Goal: Check status: Check status

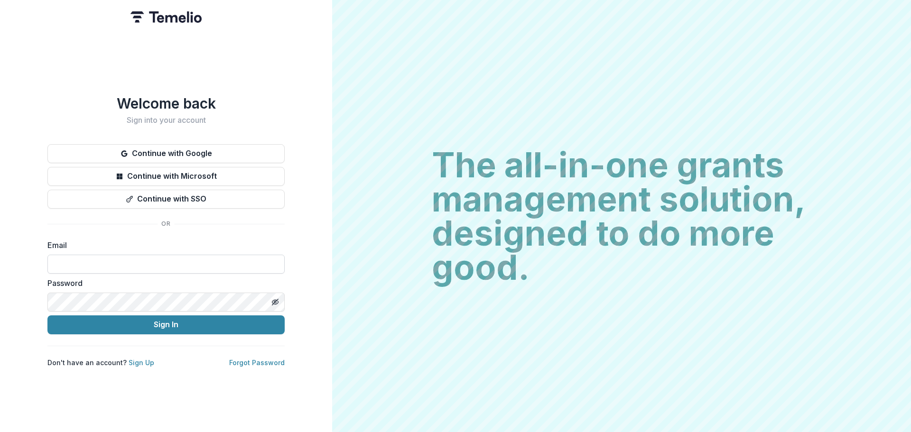
click at [155, 259] on input at bounding box center [165, 264] width 237 height 19
type input "**********"
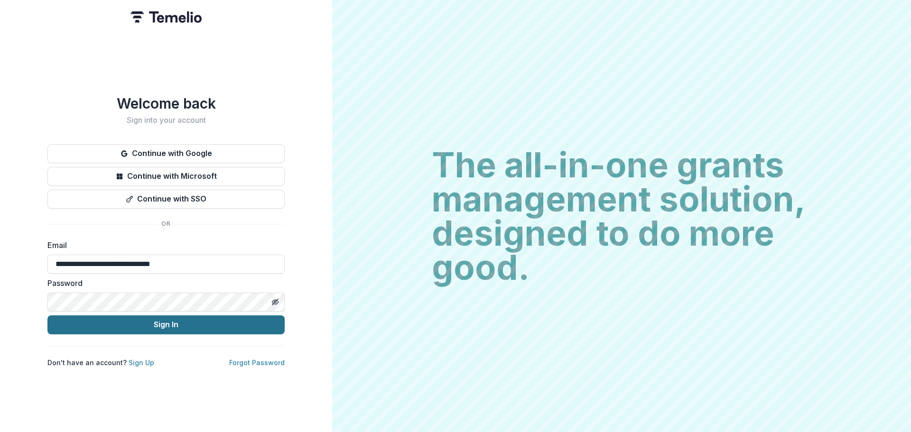
click at [117, 326] on button "Sign In" at bounding box center [165, 324] width 237 height 19
